Goal: Check status: Check status

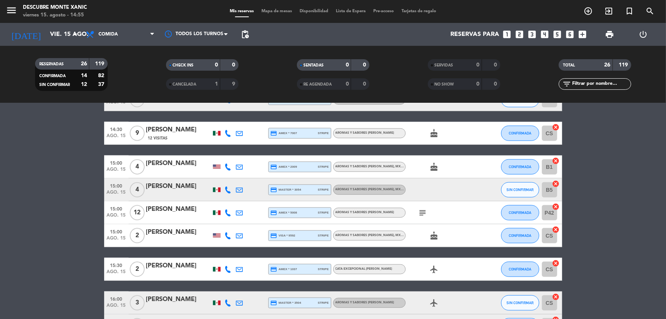
scroll to position [486, 0]
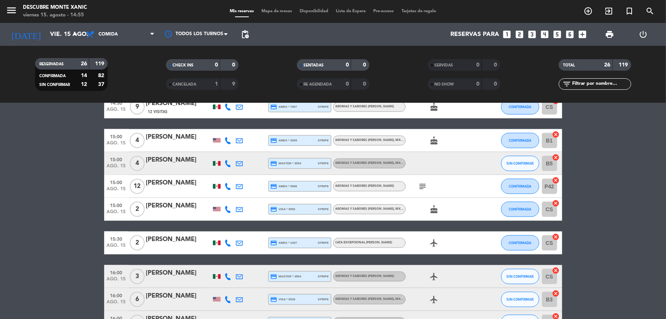
click at [237, 164] on icon at bounding box center [239, 163] width 7 height 7
click at [239, 140] on icon at bounding box center [239, 140] width 7 height 7
click at [239, 162] on icon at bounding box center [239, 163] width 7 height 7
click at [238, 139] on icon at bounding box center [239, 140] width 7 height 7
click at [238, 164] on icon at bounding box center [239, 163] width 7 height 7
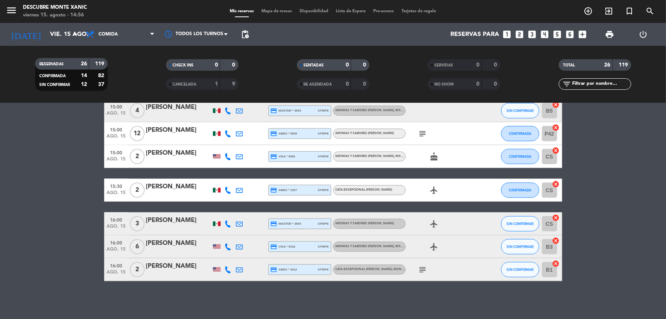
scroll to position [504, 0]
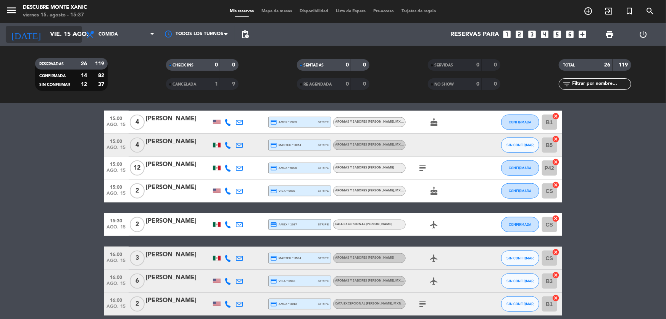
click at [65, 34] on input "vie. 15 ago." at bounding box center [86, 34] width 81 height 15
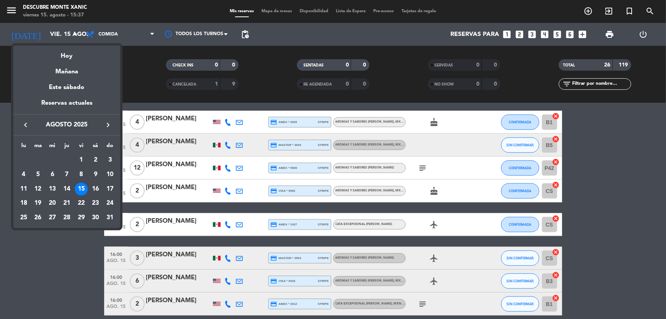
click at [95, 190] on div "16" at bounding box center [95, 189] width 13 height 13
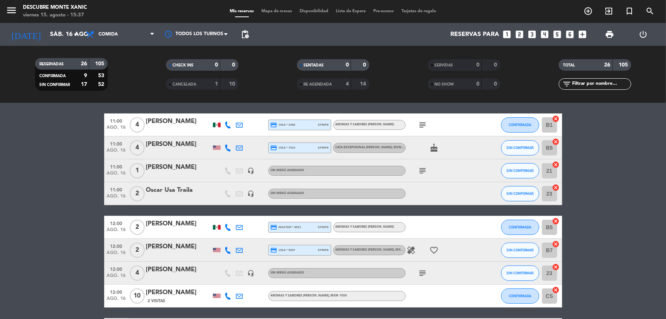
scroll to position [0, 0]
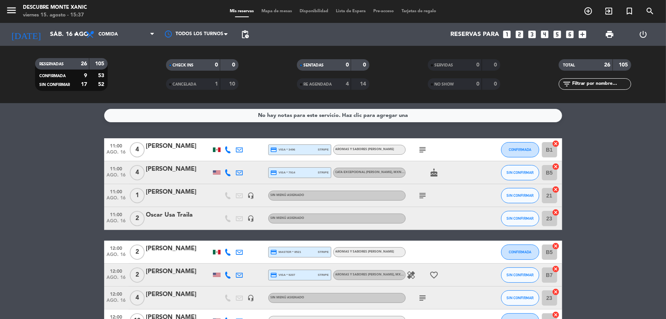
click at [423, 193] on icon "subject" at bounding box center [423, 195] width 9 height 9
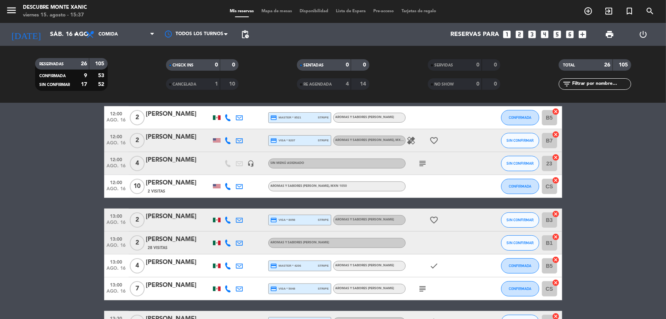
scroll to position [139, 0]
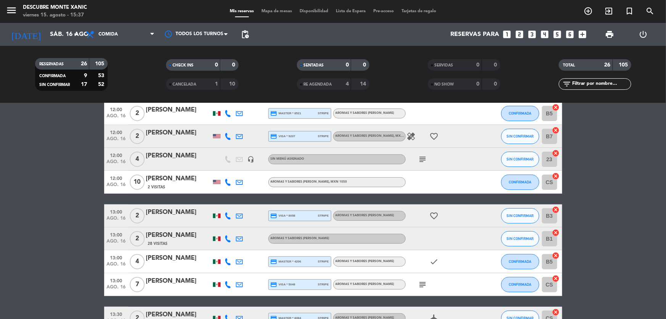
click at [423, 159] on icon "subject" at bounding box center [423, 159] width 9 height 9
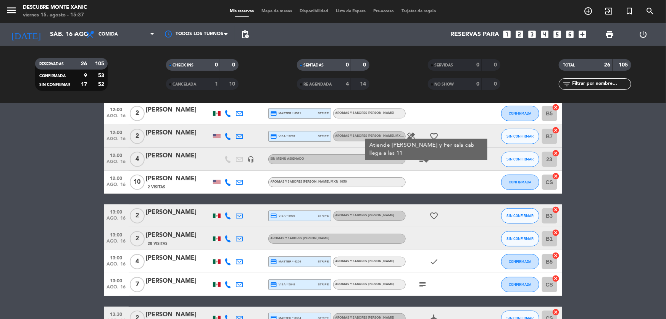
drag, startPoint x: 0, startPoint y: 175, endPoint x: 7, endPoint y: 175, distance: 7.3
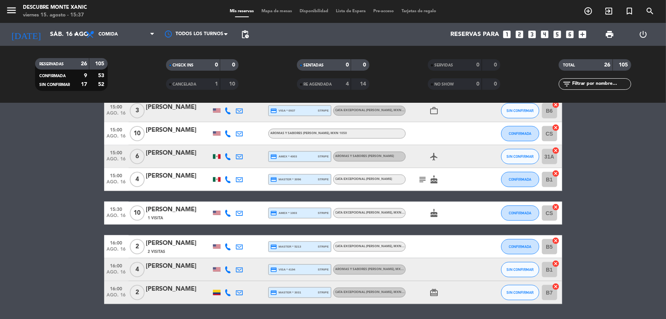
scroll to position [538, 0]
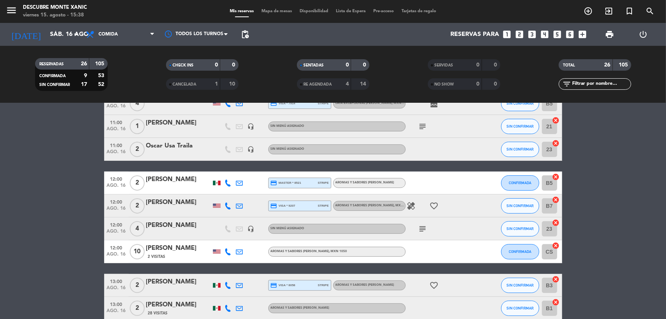
scroll to position [0, 0]
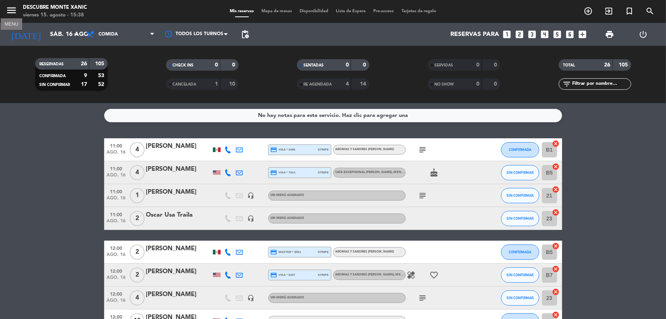
click at [11, 10] on icon "menu" at bounding box center [11, 10] width 11 height 11
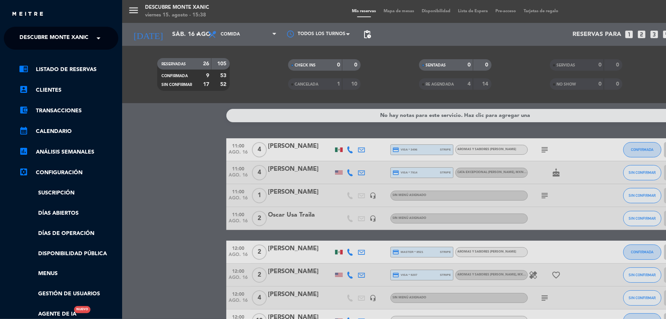
click at [45, 39] on span "Descubre Monte Xanic" at bounding box center [53, 38] width 69 height 16
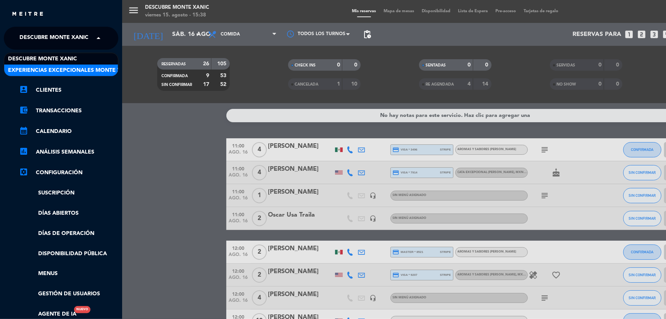
click at [51, 71] on span "Experiencias Excepcionales Monte Xanic" at bounding box center [71, 70] width 126 height 9
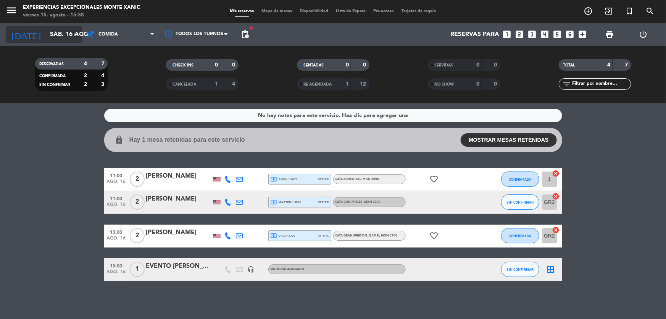
click at [69, 39] on input "sáb. 16 ago." at bounding box center [86, 34] width 81 height 15
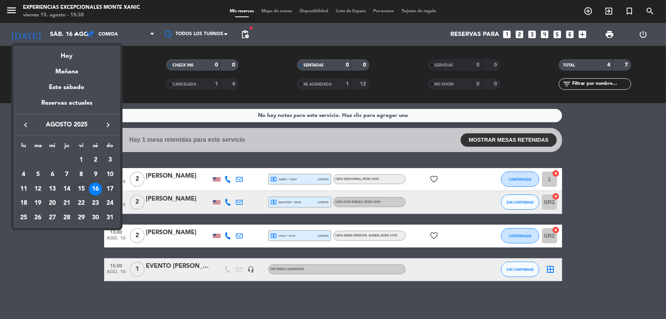
click at [110, 185] on div "17" at bounding box center [109, 189] width 13 height 13
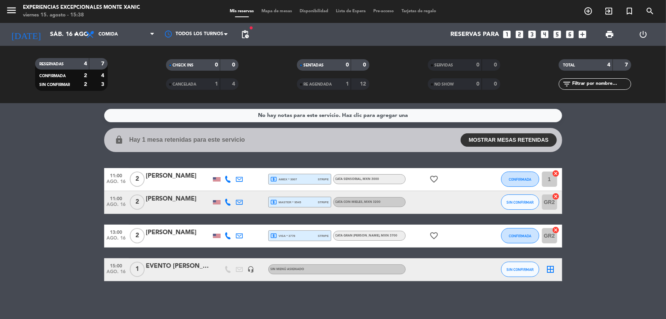
type input "dom. 17 ago."
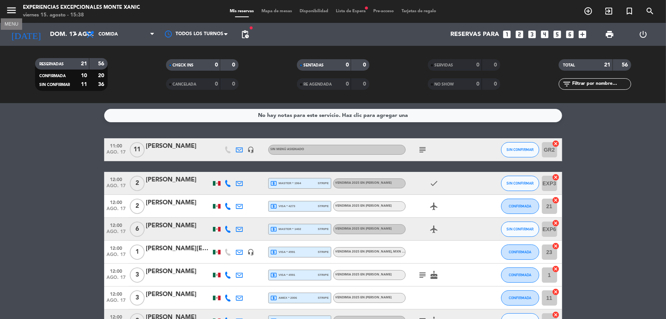
click at [8, 9] on icon "menu" at bounding box center [11, 10] width 11 height 11
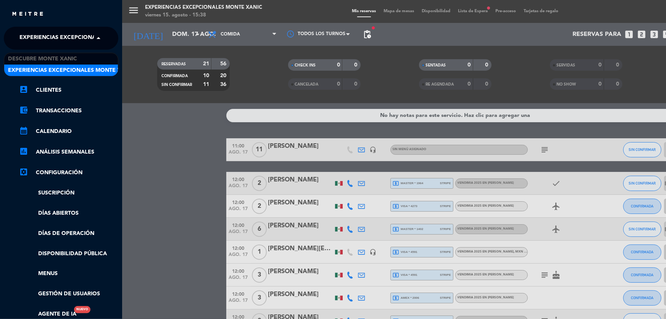
click at [52, 41] on span "Experiencias Excepcionales Monte Xanic" at bounding box center [82, 38] width 126 height 16
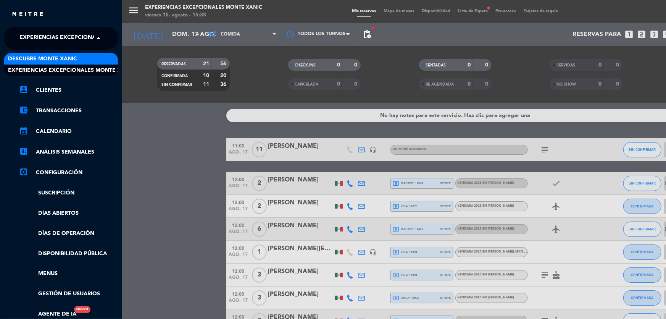
click at [53, 56] on span "Descubre Monte Xanic" at bounding box center [42, 59] width 69 height 9
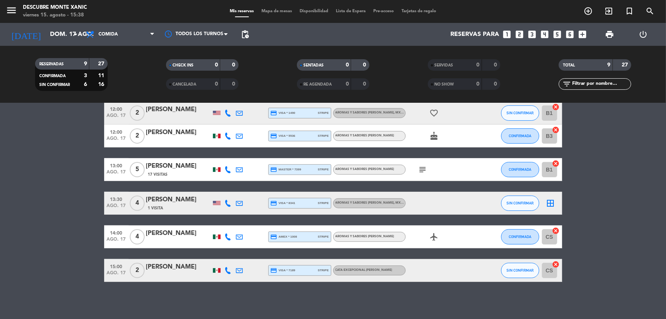
scroll to position [117, 0]
